Goal: Browse casually

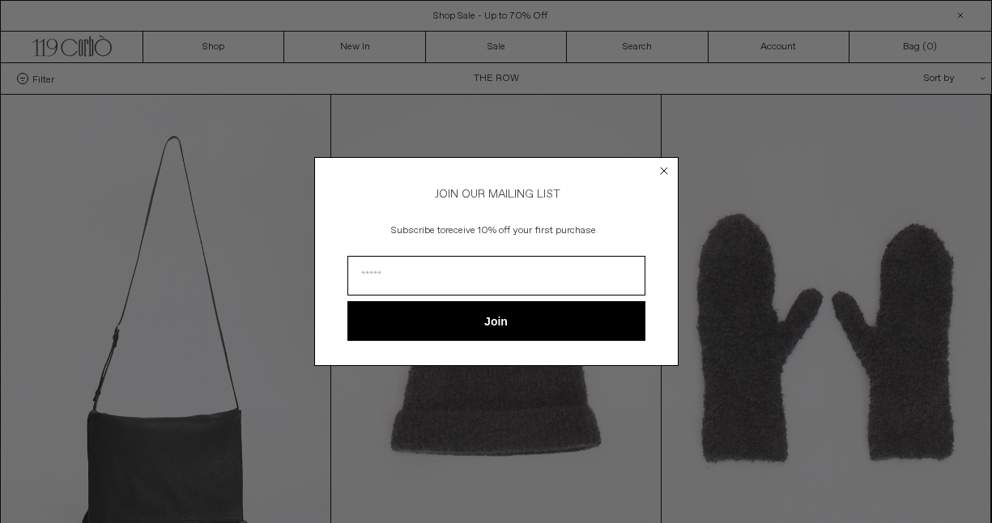
drag, startPoint x: 663, startPoint y: 172, endPoint x: 661, endPoint y: 181, distance: 9.2
click at [663, 172] on circle "Close dialog" at bounding box center [663, 170] width 15 height 15
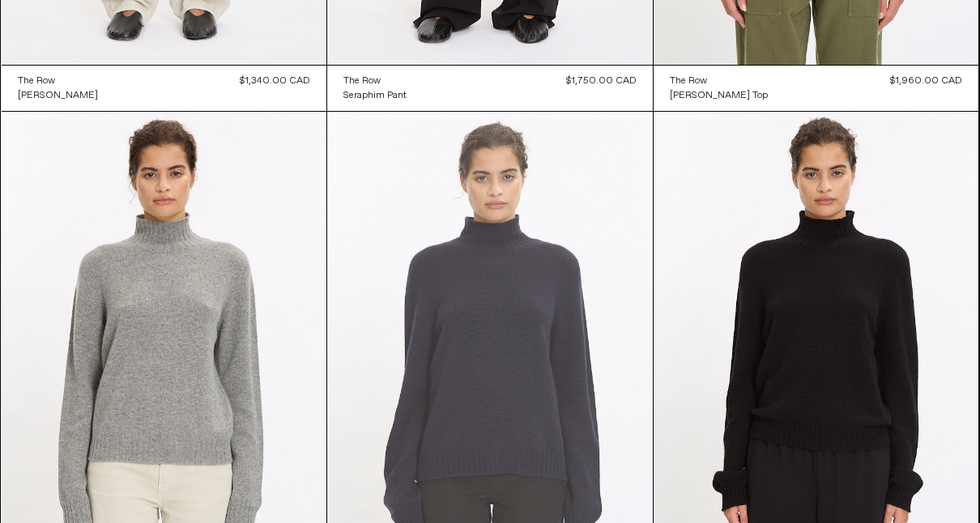
scroll to position [1214, 0]
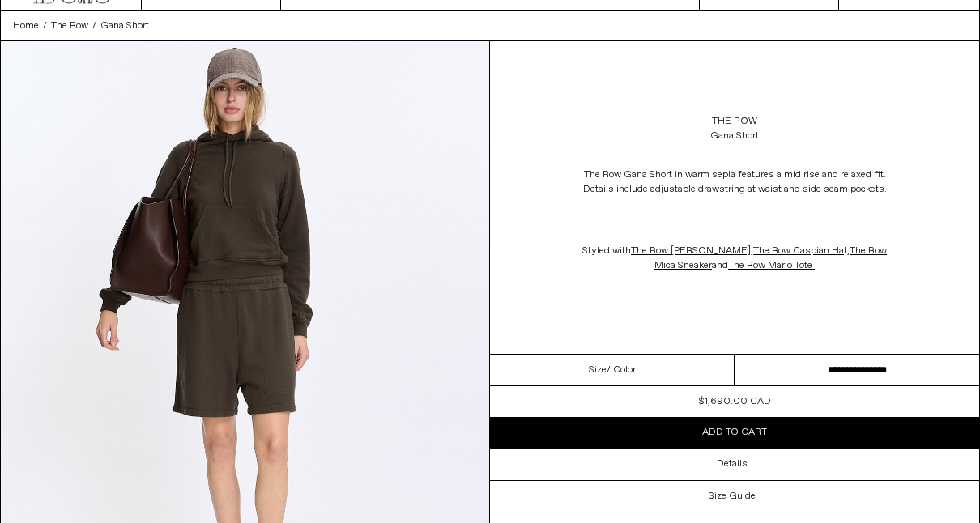
scroll to position [81, 0]
